Goal: Information Seeking & Learning: Learn about a topic

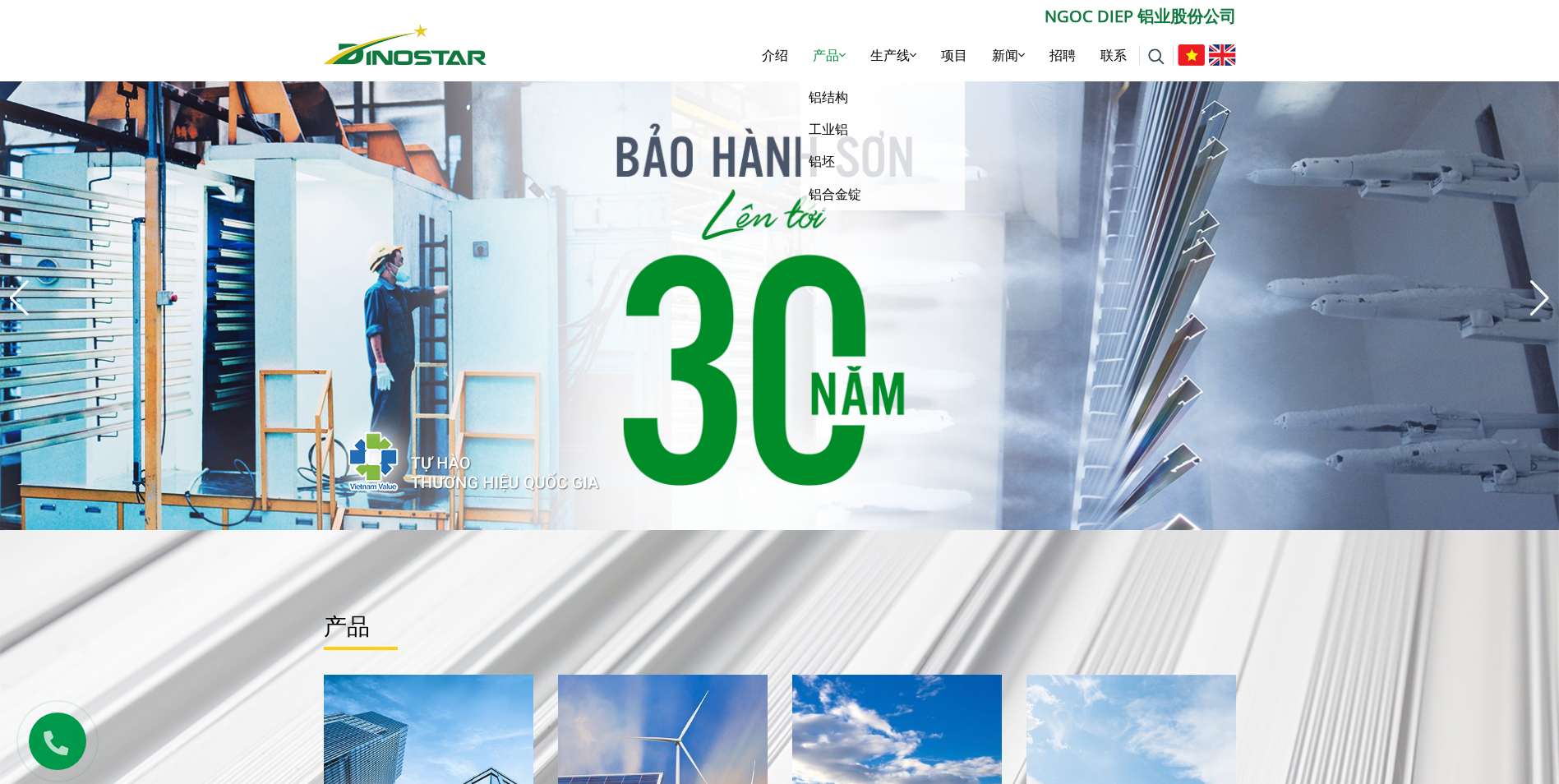
click at [819, 50] on font "产品" at bounding box center [826, 55] width 26 height 18
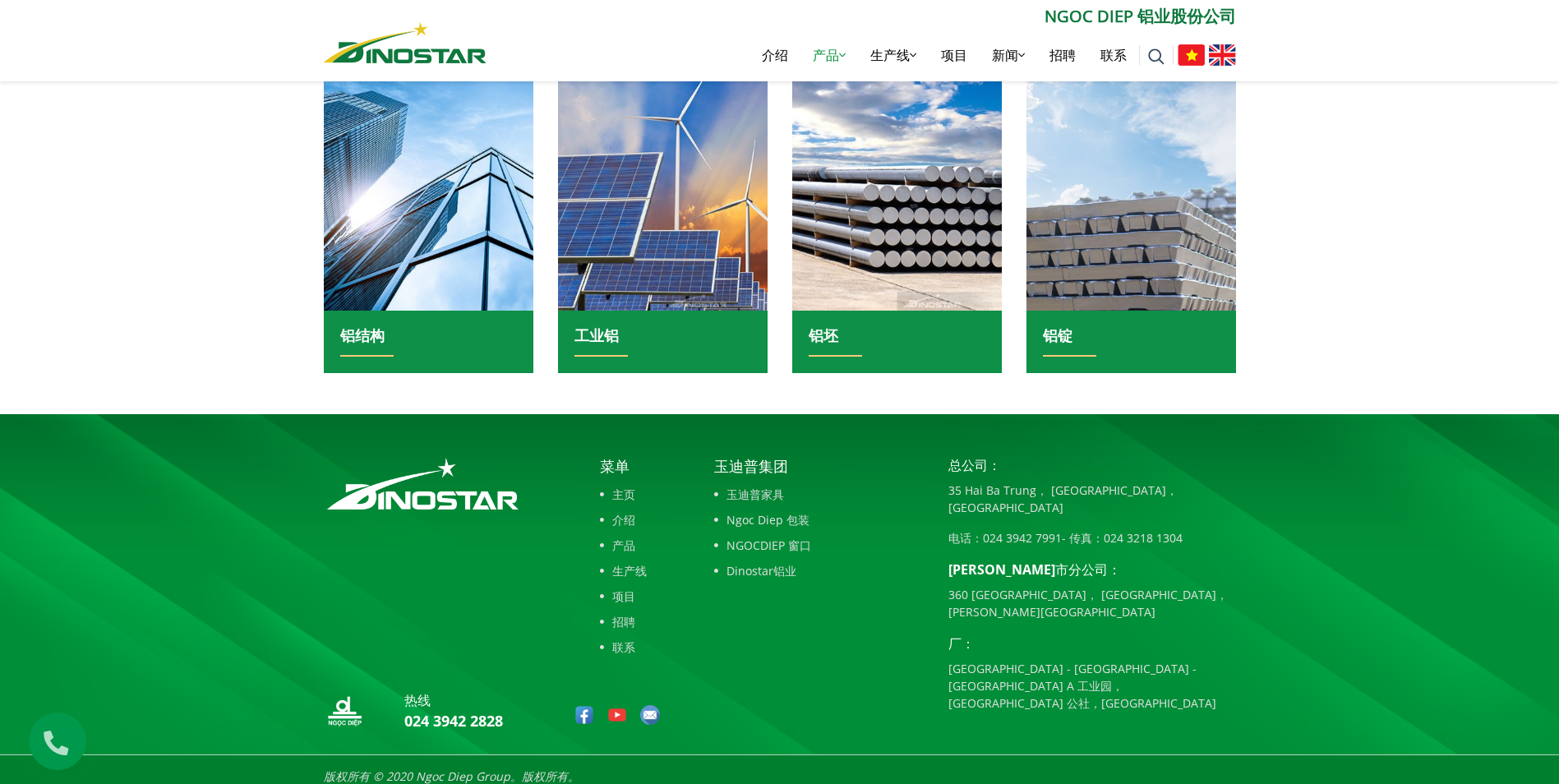
scroll to position [411, 0]
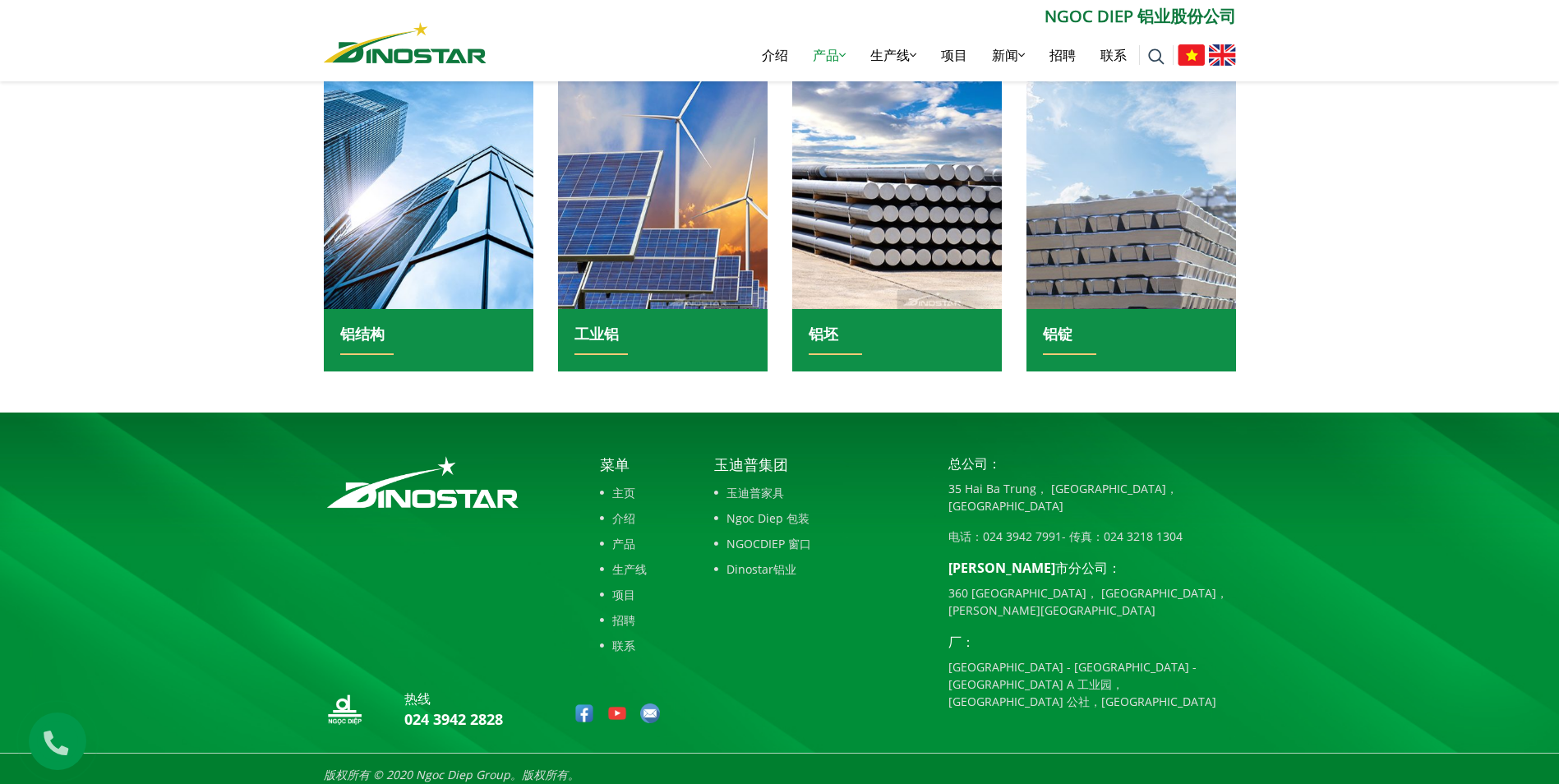
click at [623, 539] on font "产品" at bounding box center [624, 543] width 23 height 17
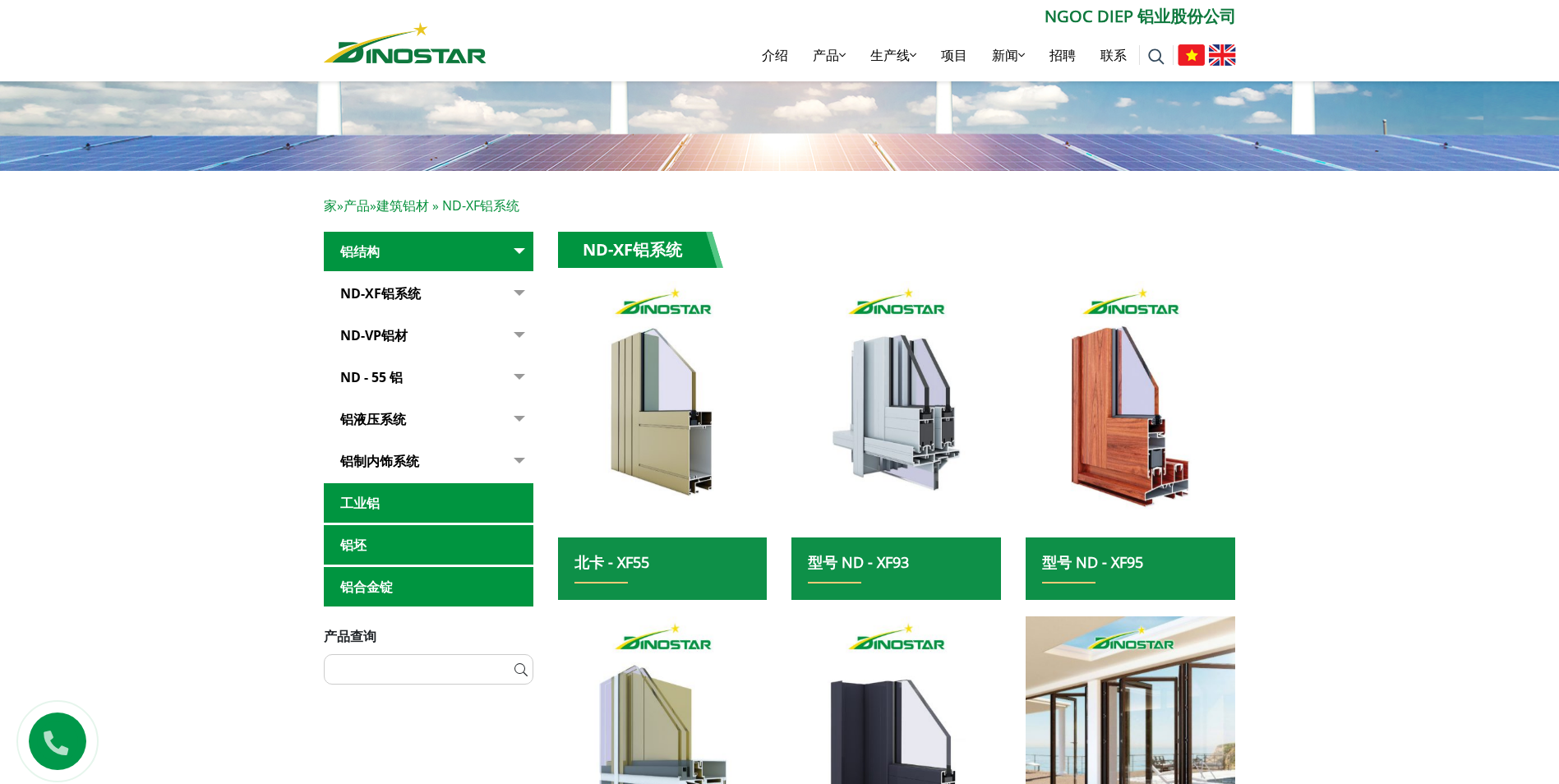
scroll to position [164, 0]
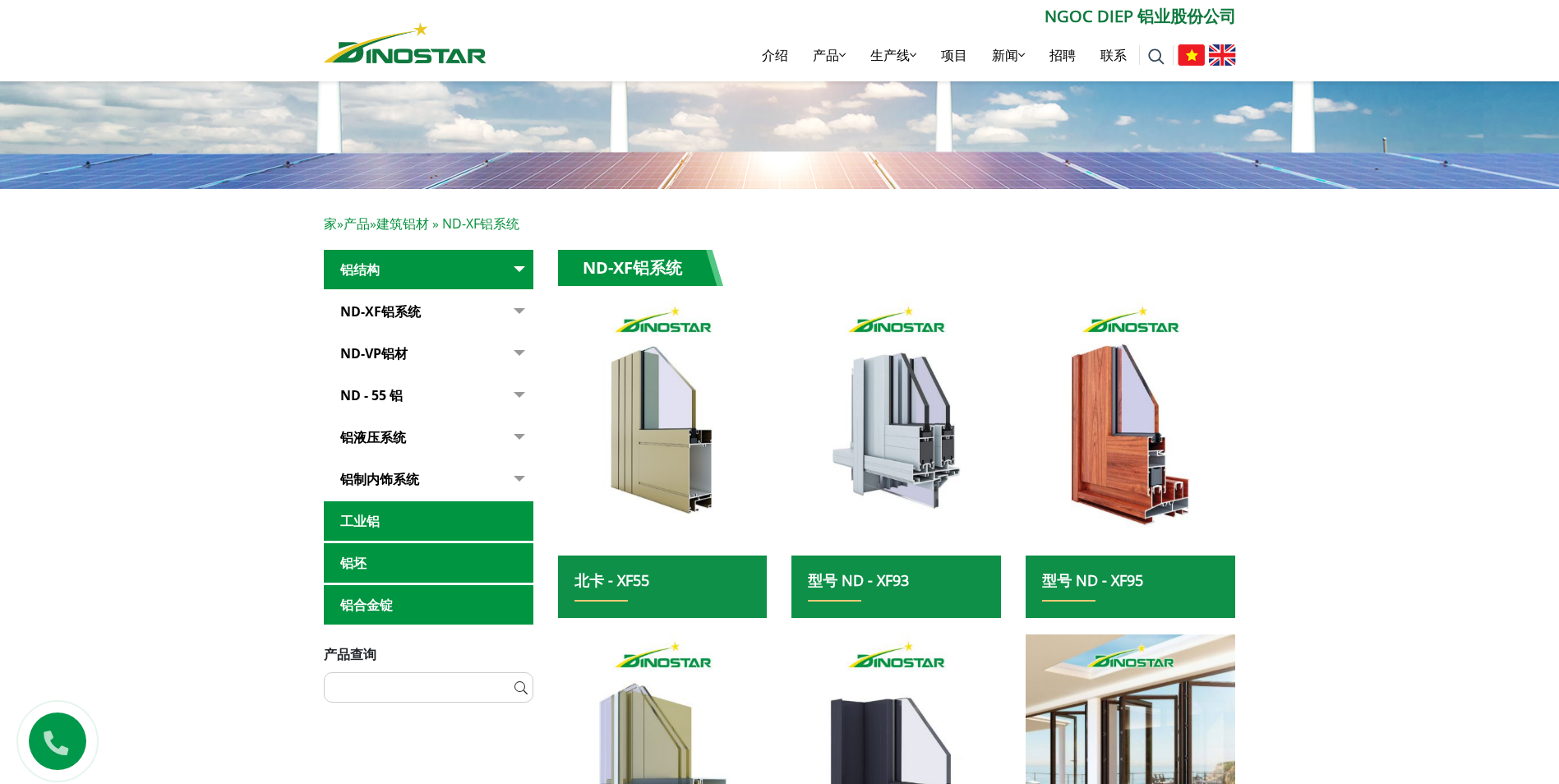
click at [424, 319] on link "ND-XF铝系统" at bounding box center [429, 312] width 209 height 40
click at [517, 316] on button "button" at bounding box center [517, 312] width 33 height 40
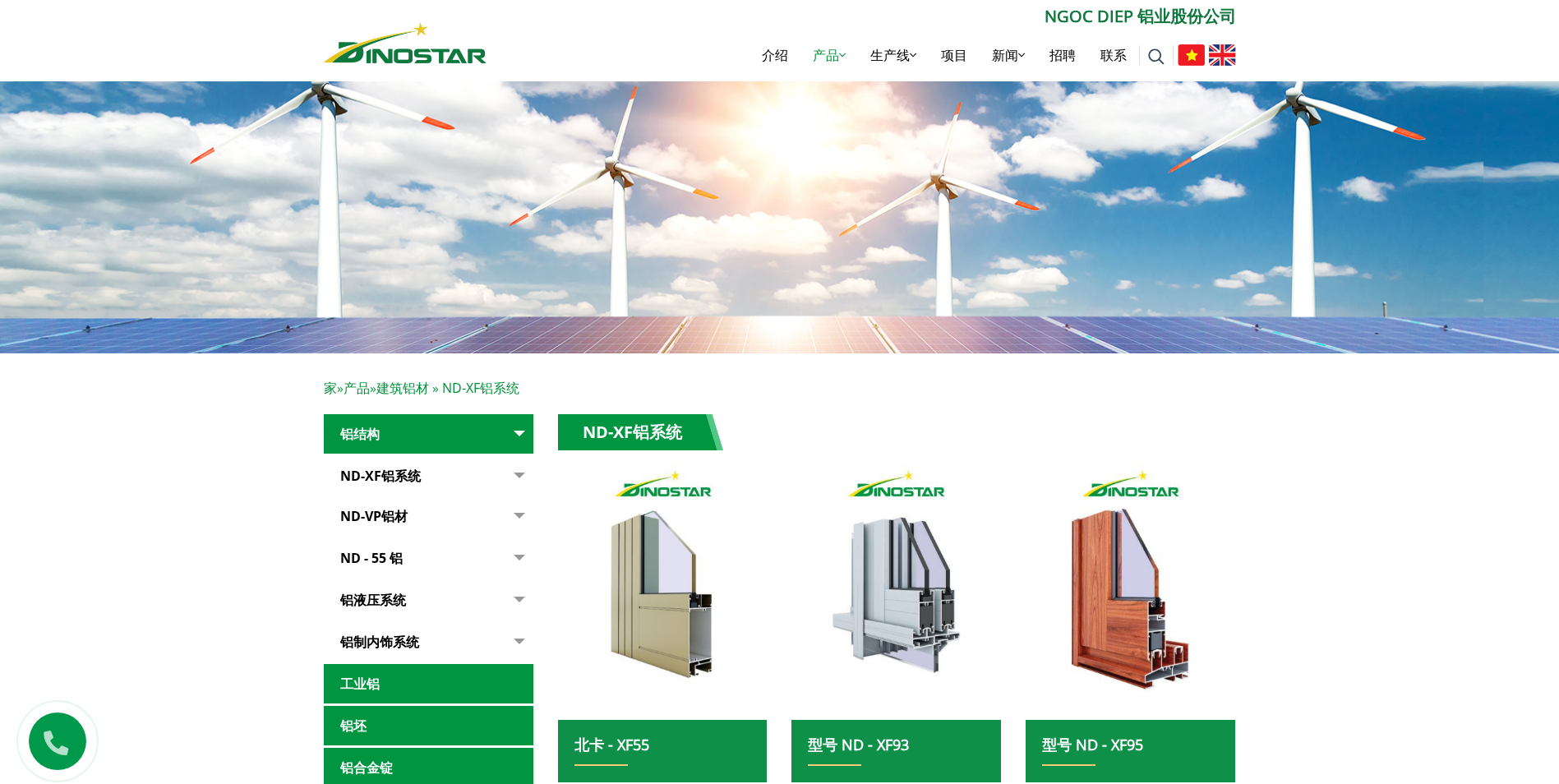
drag, startPoint x: 453, startPoint y: 483, endPoint x: 444, endPoint y: 487, distance: 9.8
click at [453, 484] on link "ND-XF铝系统" at bounding box center [429, 476] width 209 height 40
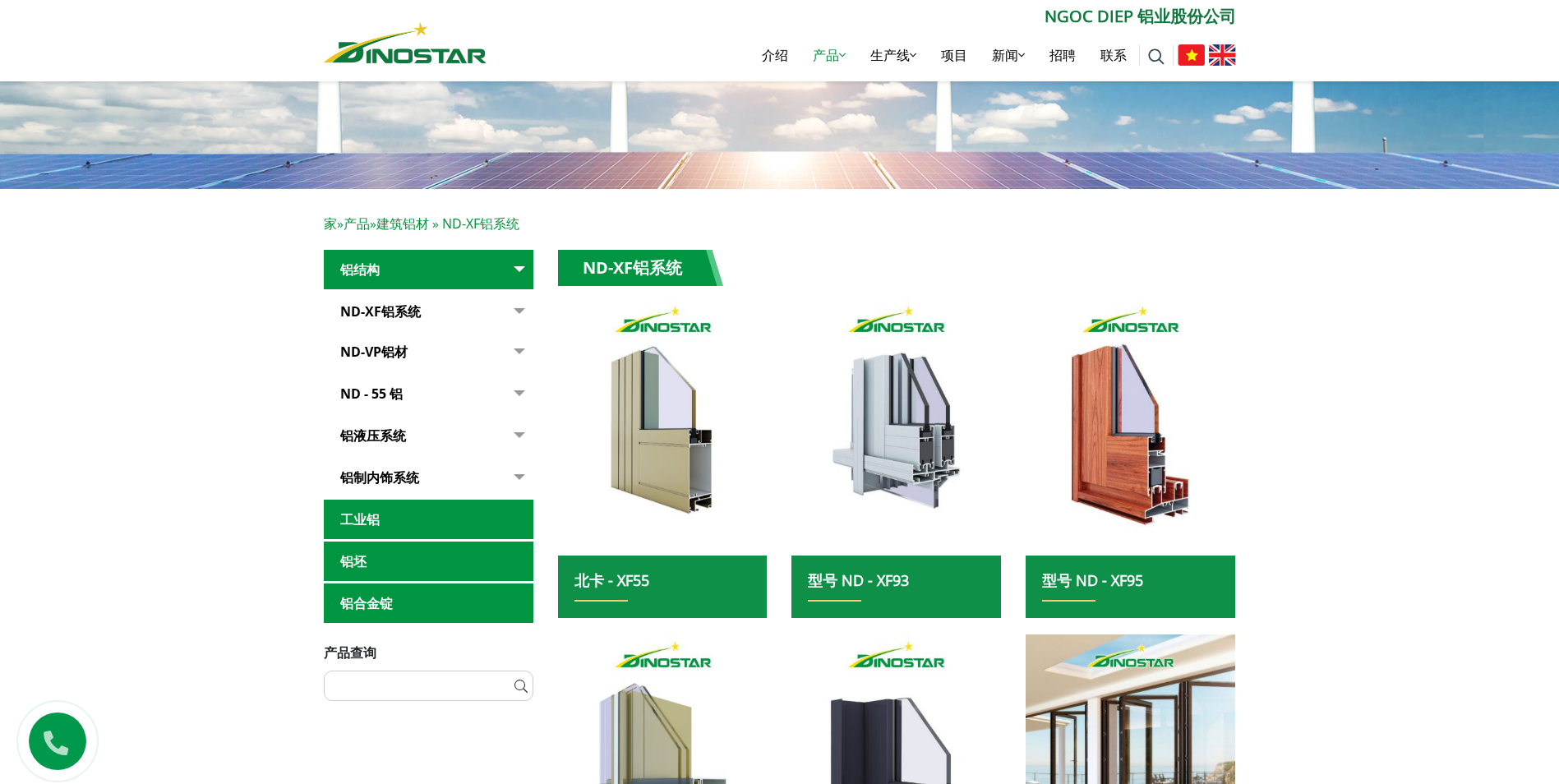
click at [372, 519] on link "工业铝" at bounding box center [429, 519] width 209 height 40
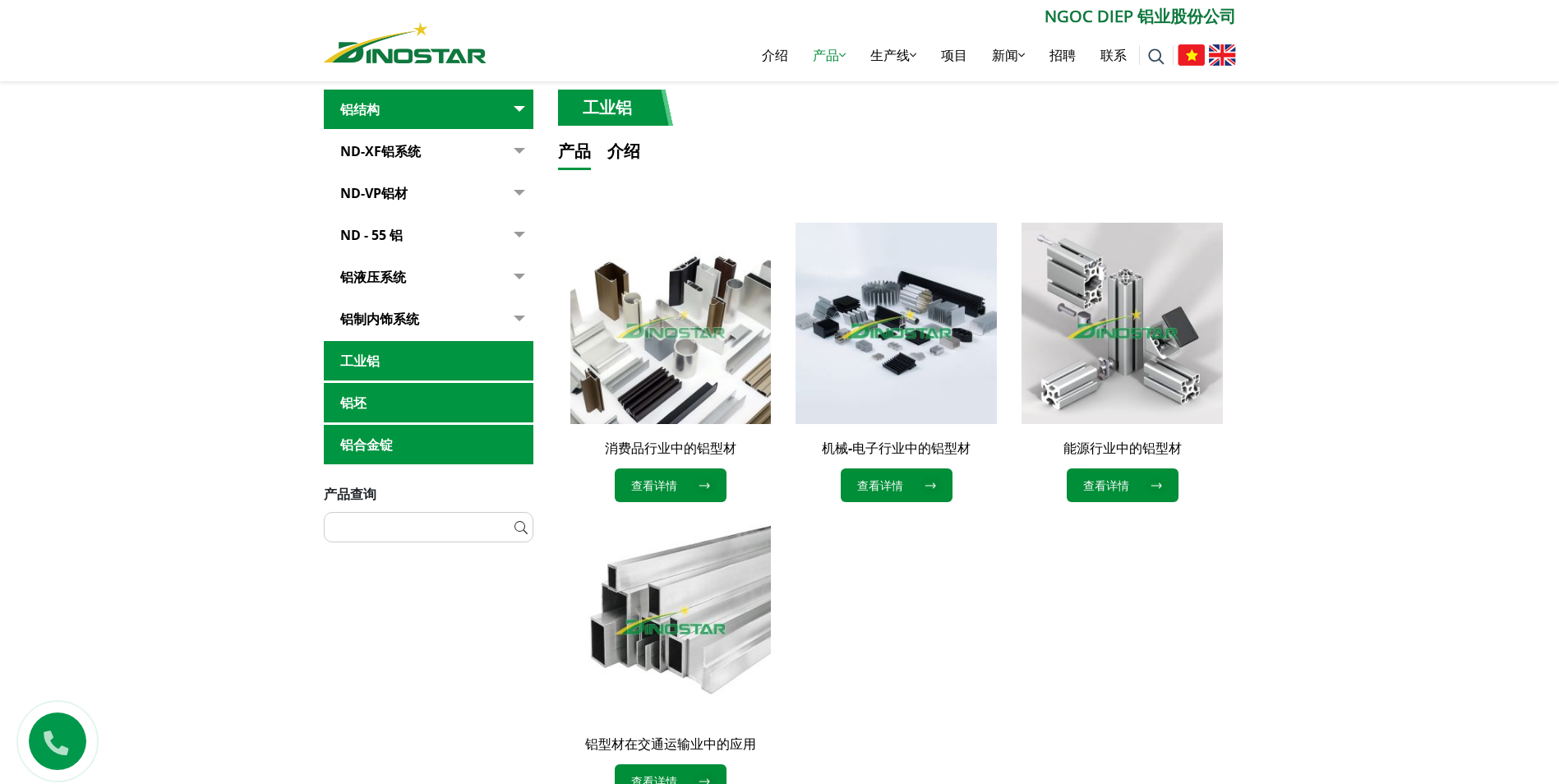
scroll to position [329, 0]
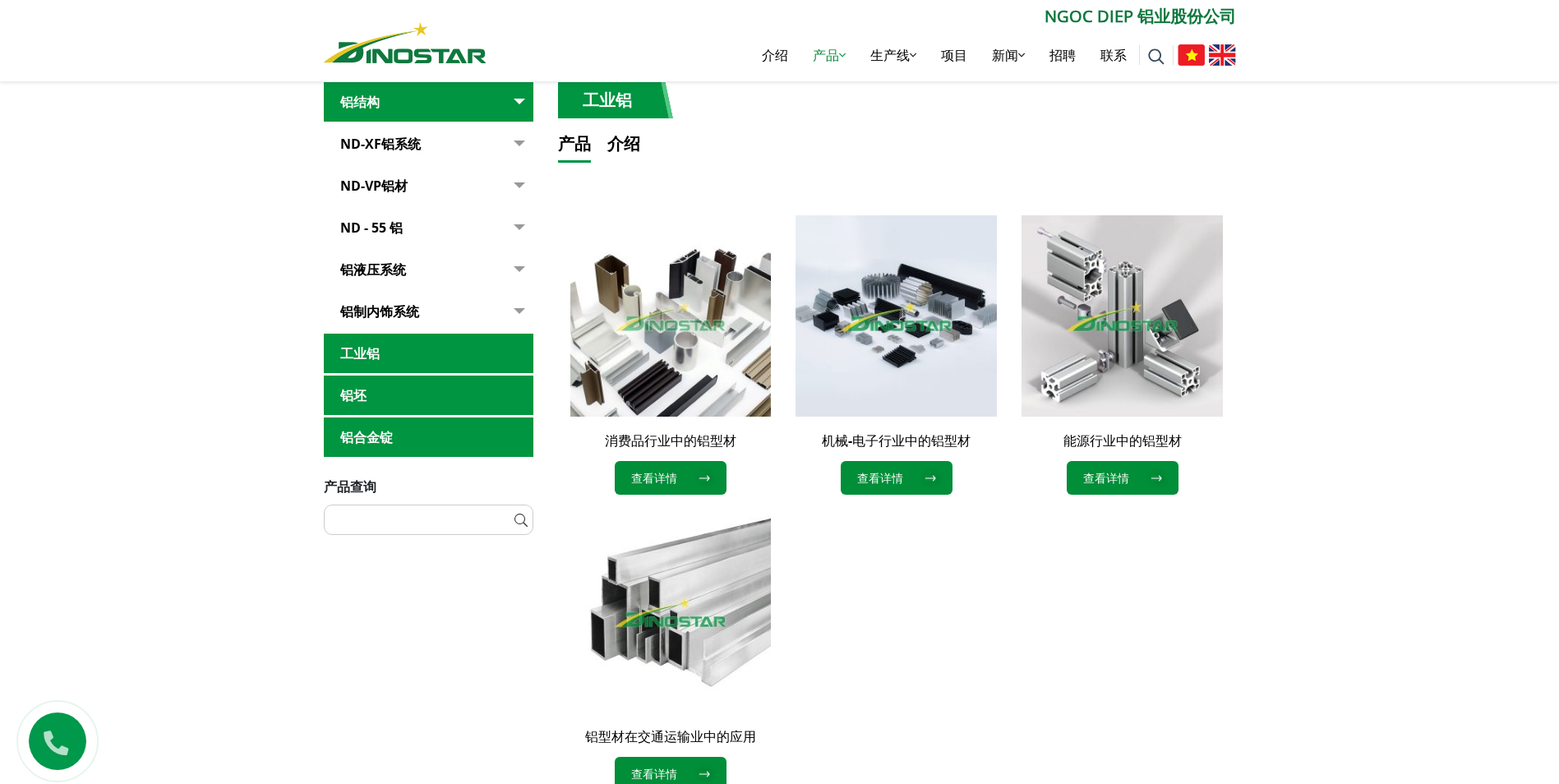
click at [1035, 613] on div "消费品行业中的铝型材 查看详情 机械-电子行业中的铝型材" at bounding box center [897, 511] width 679 height 592
